Goal: Information Seeking & Learning: Get advice/opinions

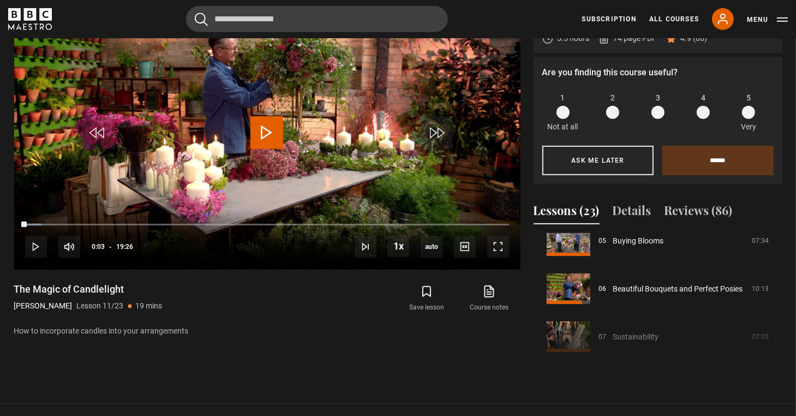
scroll to position [186, 0]
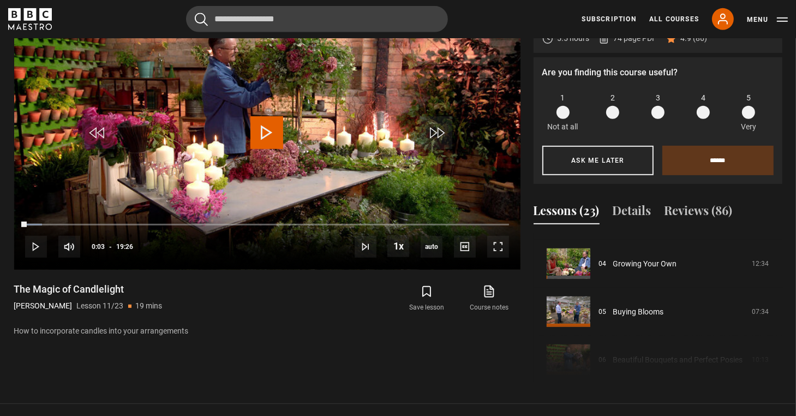
click at [720, 201] on button "Reviews (86)" at bounding box center [699, 212] width 68 height 23
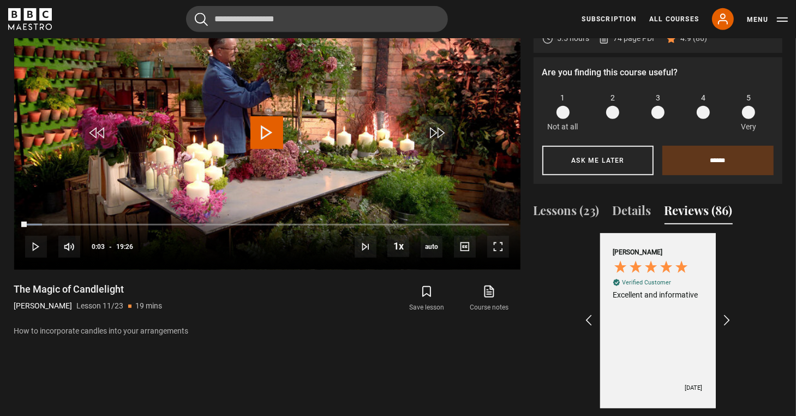
click at [727, 314] on icon "REVIEWS.io Carousel Scroll Right" at bounding box center [726, 320] width 13 height 13
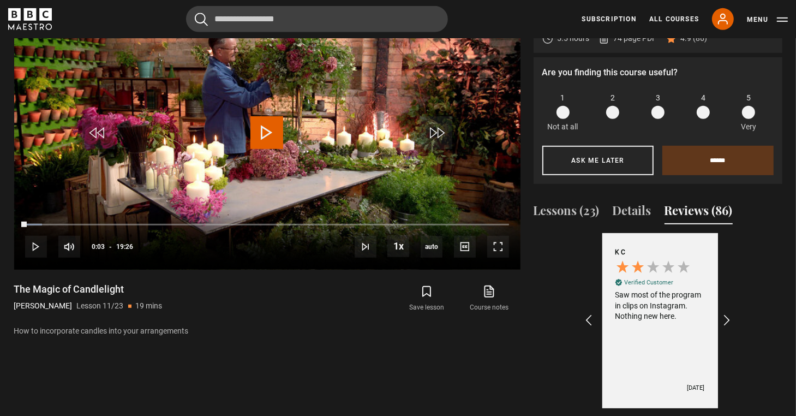
scroll to position [0, 127]
click at [727, 314] on icon "REVIEWS.io Carousel Scroll Right" at bounding box center [726, 320] width 13 height 13
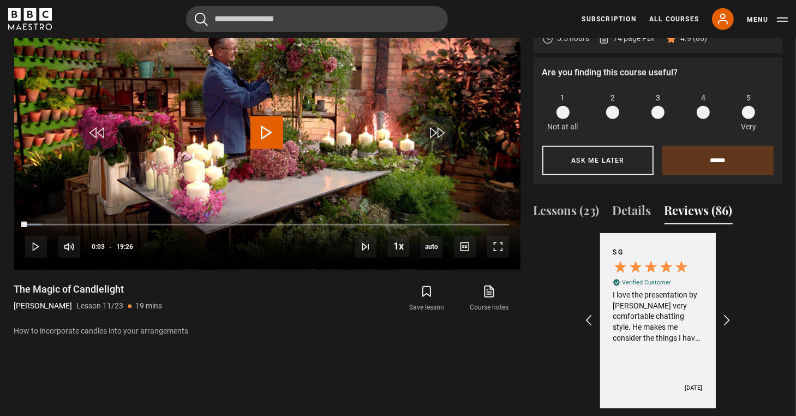
click at [727, 314] on icon "REVIEWS.io Carousel Scroll Right" at bounding box center [726, 320] width 13 height 13
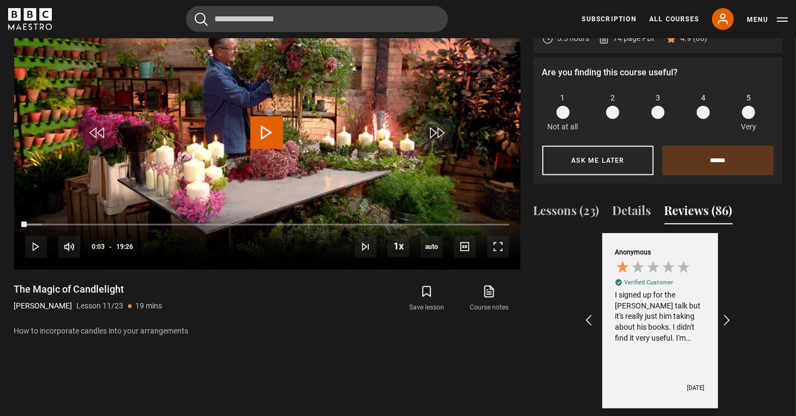
scroll to position [0, 380]
click at [727, 314] on icon "REVIEWS.io Carousel Scroll Right" at bounding box center [726, 320] width 13 height 13
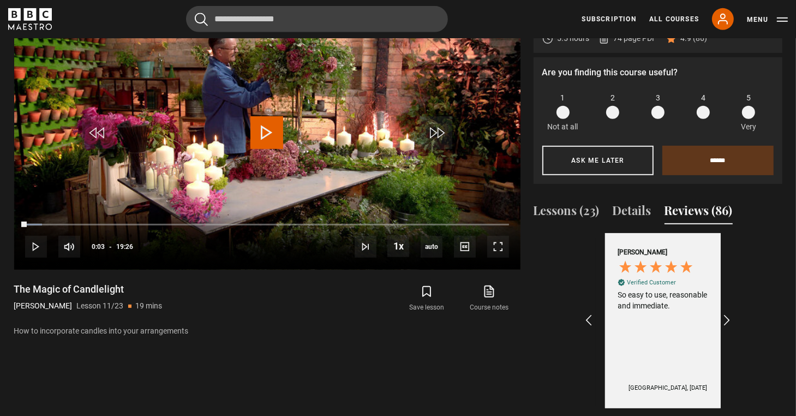
scroll to position [0, 506]
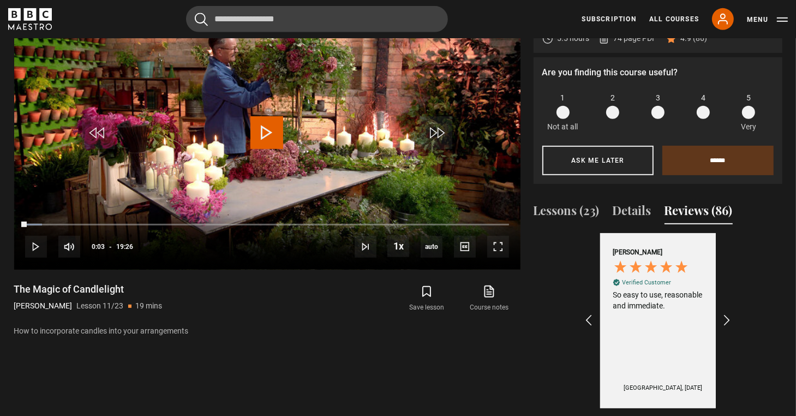
click at [727, 314] on icon "REVIEWS.io Carousel Scroll Right" at bounding box center [726, 320] width 13 height 13
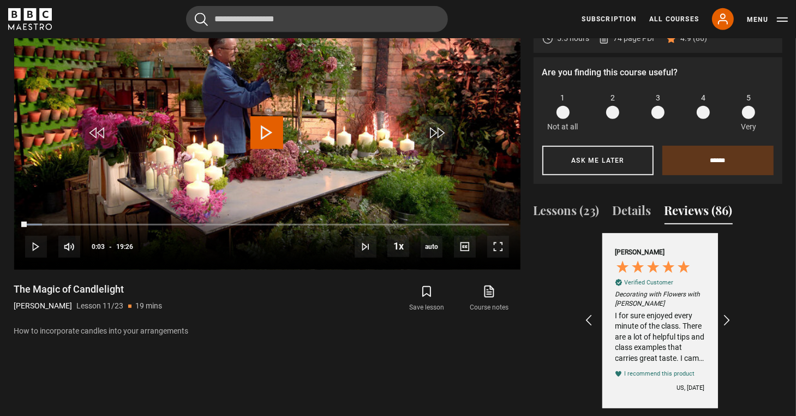
scroll to position [0, 633]
click at [727, 314] on icon "REVIEWS.io Carousel Scroll Right" at bounding box center [726, 320] width 13 height 13
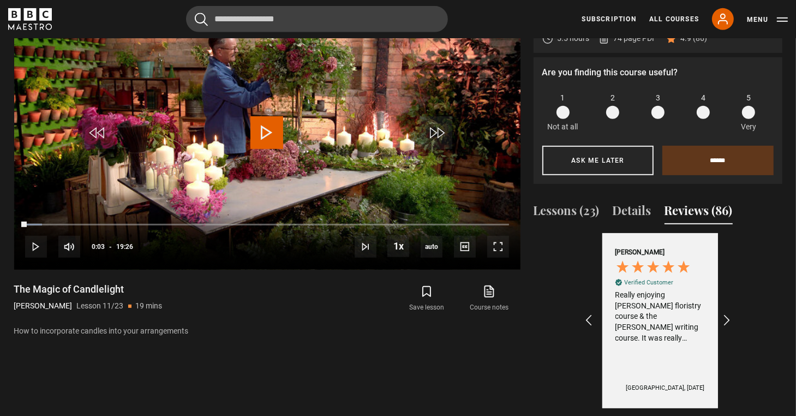
scroll to position [0, 760]
click at [727, 314] on icon "REVIEWS.io Carousel Scroll Right" at bounding box center [726, 320] width 13 height 13
click at [694, 324] on div "This series is great, well presented, clear, engaging and well paced. An excell…" at bounding box center [657, 316] width 89 height 53
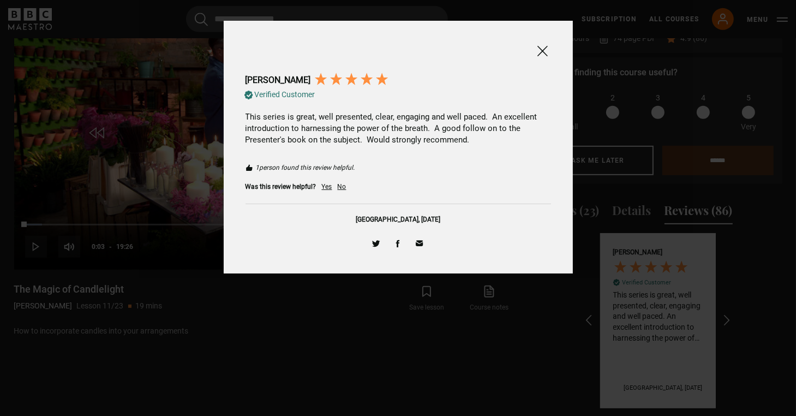
click at [542, 52] on span at bounding box center [542, 51] width 13 height 14
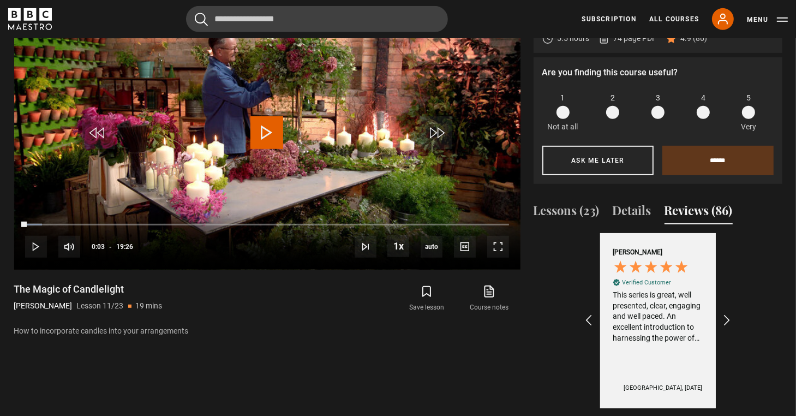
click at [727, 314] on icon "REVIEWS.io Carousel Scroll Right" at bounding box center [726, 320] width 13 height 13
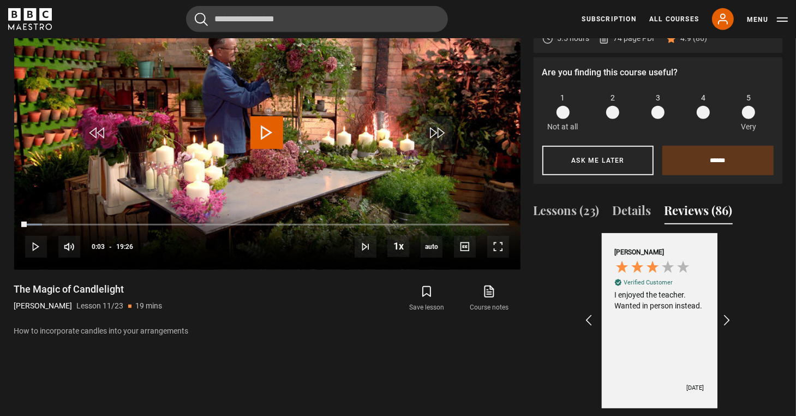
scroll to position [0, 1013]
click at [727, 314] on icon "REVIEWS.io Carousel Scroll Right" at bounding box center [726, 320] width 13 height 13
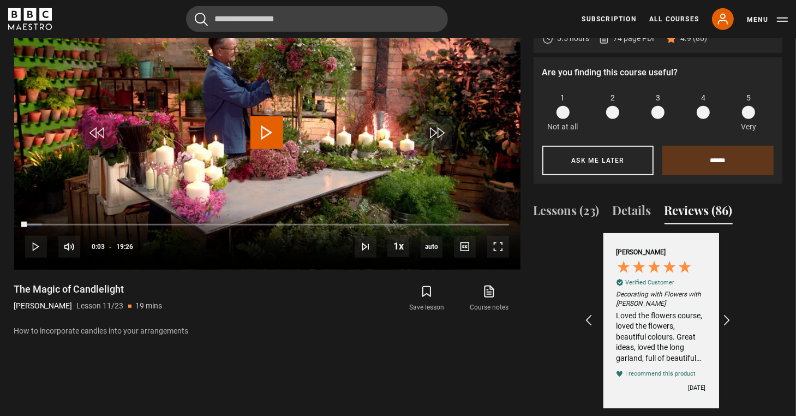
scroll to position [0, 1139]
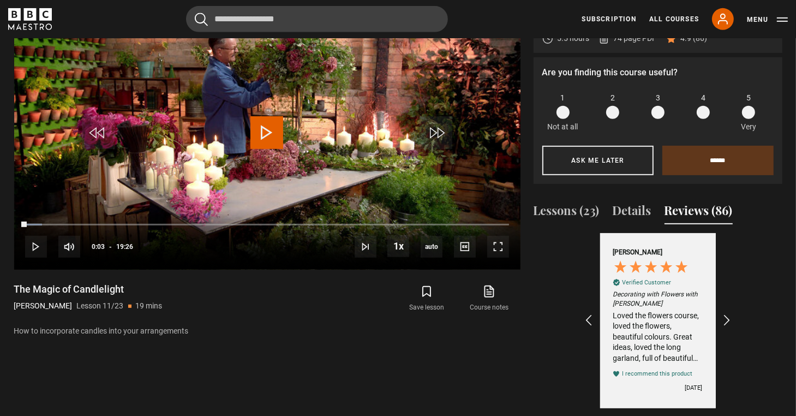
click at [653, 330] on div "Loved the flowers course, loved the flowers, beautiful colours. Great ideas, lo…" at bounding box center [657, 337] width 89 height 53
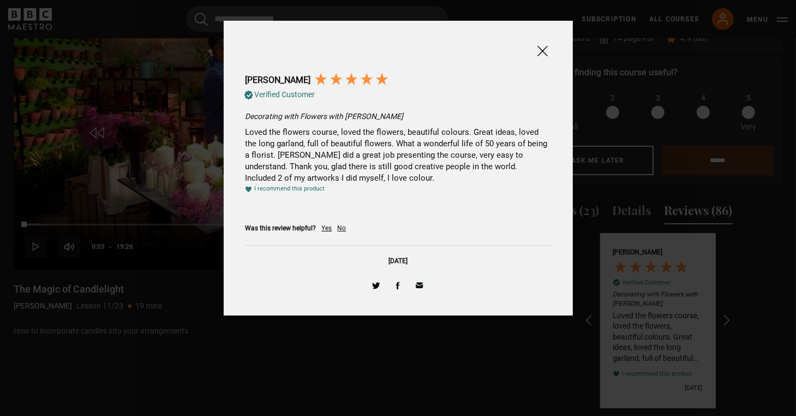
click at [542, 51] on span at bounding box center [542, 51] width 13 height 14
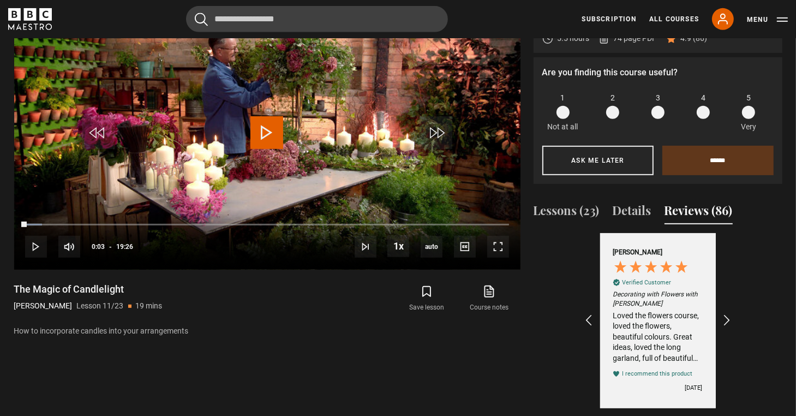
click at [724, 314] on icon "REVIEWS.io Carousel Scroll Right" at bounding box center [726, 320] width 13 height 13
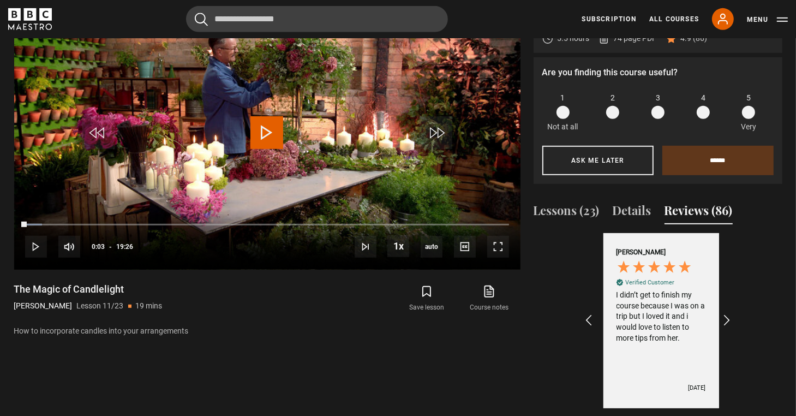
scroll to position [0, 1266]
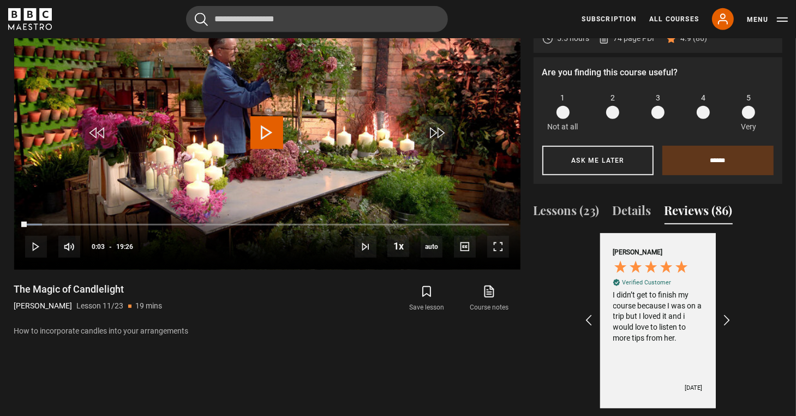
click at [724, 314] on icon "REVIEWS.io Carousel Scroll Right" at bounding box center [726, 320] width 13 height 13
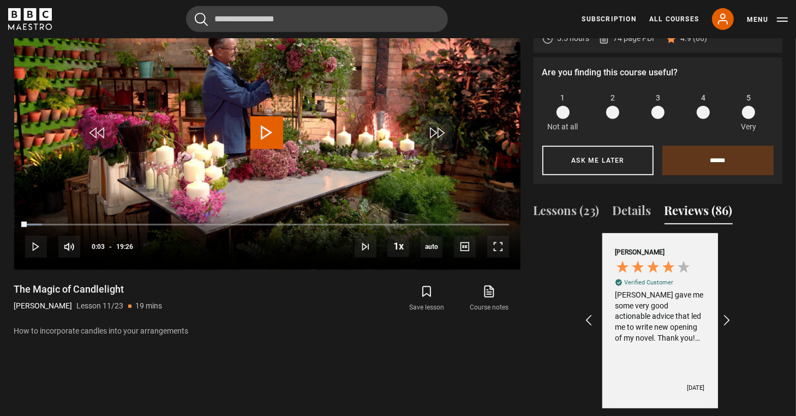
scroll to position [0, 1393]
click at [724, 314] on icon "REVIEWS.io Carousel Scroll Right" at bounding box center [726, 320] width 13 height 13
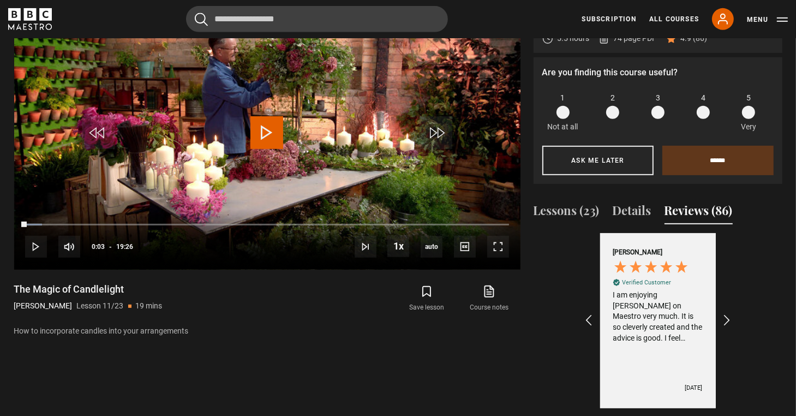
click at [724, 314] on icon "REVIEWS.io Carousel Scroll Right" at bounding box center [726, 320] width 13 height 13
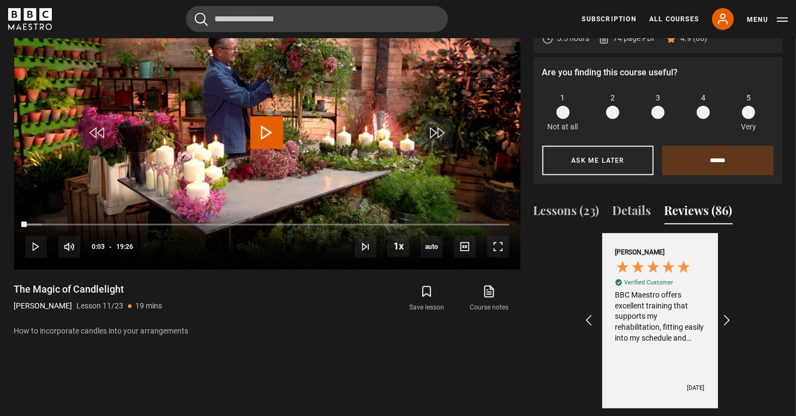
scroll to position [0, 1899]
click at [724, 314] on icon "REVIEWS.io Carousel Scroll Right" at bounding box center [726, 320] width 13 height 13
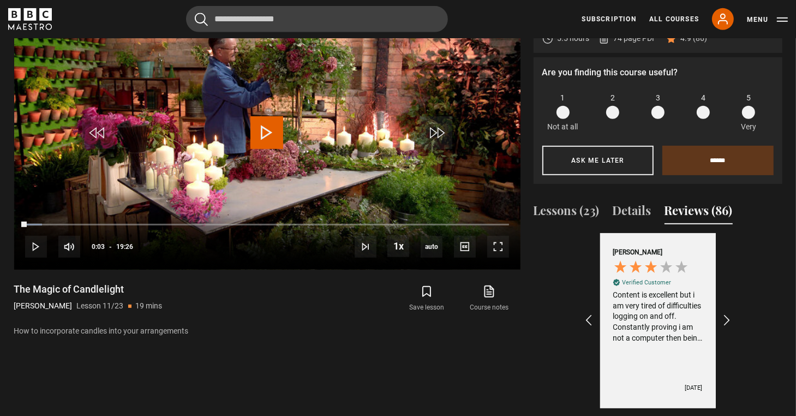
click at [724, 314] on icon "REVIEWS.io Carousel Scroll Right" at bounding box center [726, 320] width 13 height 13
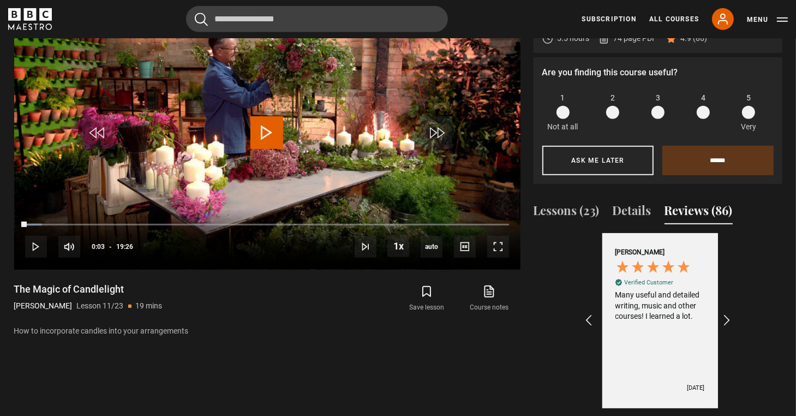
scroll to position [0, 2152]
click at [724, 314] on icon "REVIEWS.io Carousel Scroll Right" at bounding box center [726, 320] width 13 height 13
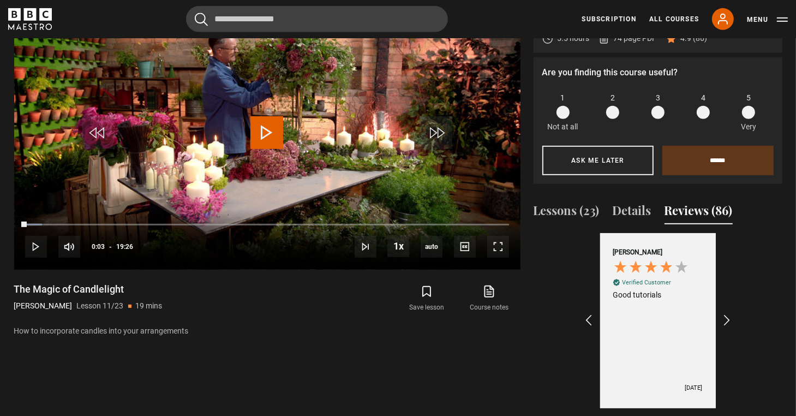
click at [724, 314] on icon "REVIEWS.io Carousel Scroll Right" at bounding box center [726, 320] width 13 height 13
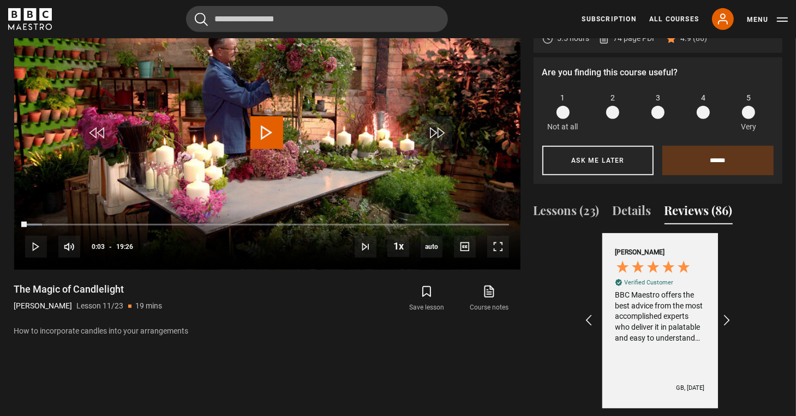
scroll to position [0, 2406]
click at [724, 314] on icon "REVIEWS.io Carousel Scroll Right" at bounding box center [726, 320] width 13 height 13
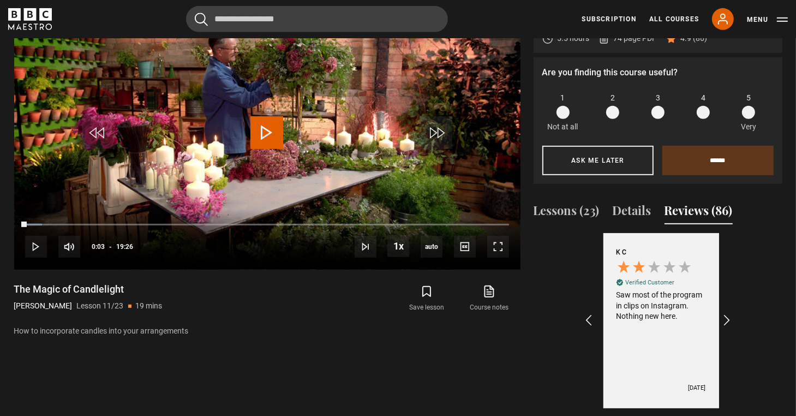
scroll to position [0, 127]
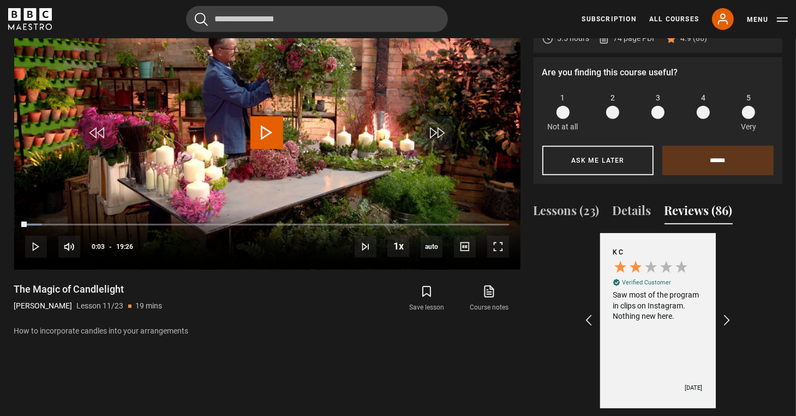
click at [724, 314] on icon "REVIEWS.io Carousel Scroll Right" at bounding box center [726, 320] width 13 height 13
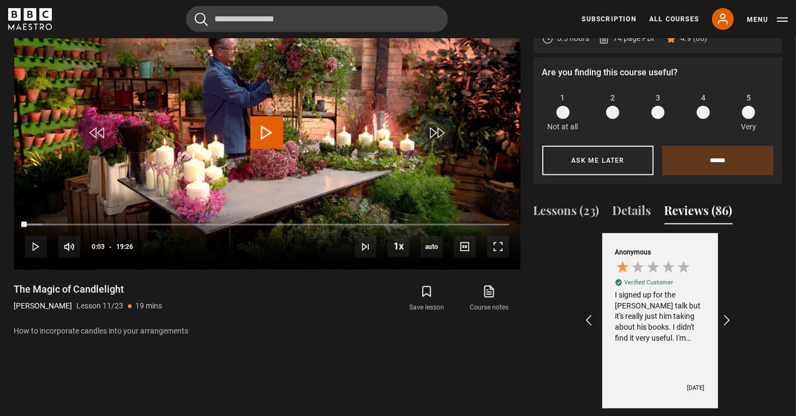
scroll to position [0, 380]
